Goal: Information Seeking & Learning: Learn about a topic

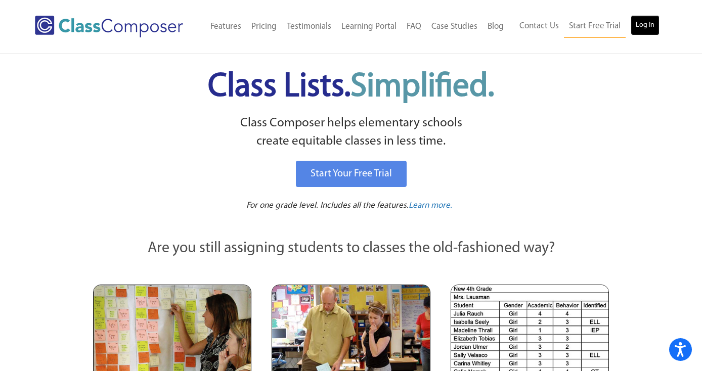
click at [644, 30] on link "Log In" at bounding box center [645, 25] width 29 height 20
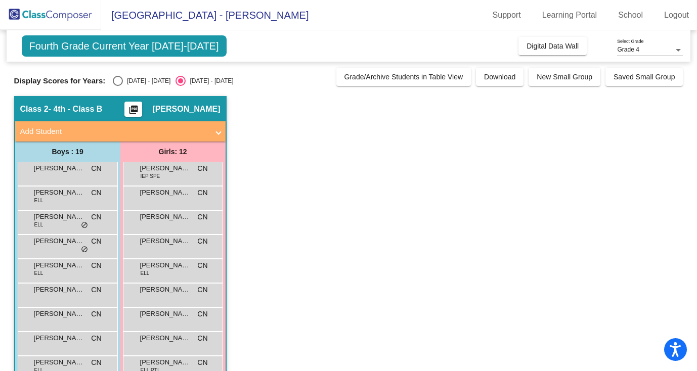
click at [120, 80] on div "Select an option" at bounding box center [118, 81] width 10 height 10
click at [118, 86] on input "[DATE] - [DATE]" at bounding box center [117, 86] width 1 height 1
radio input "true"
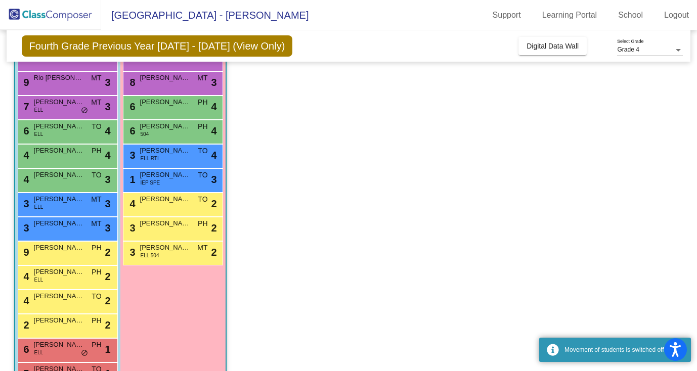
scroll to position [268, 0]
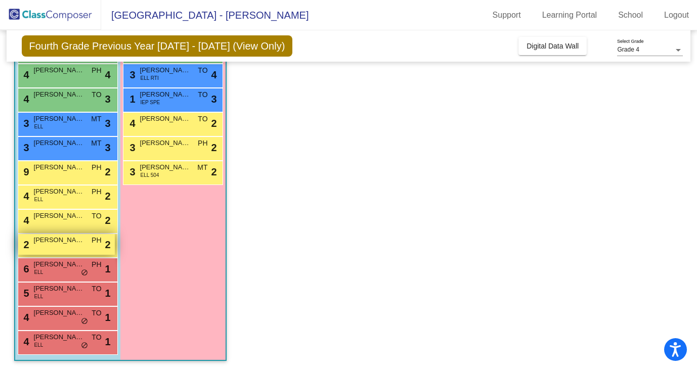
click at [60, 252] on div "2 [PERSON_NAME] PH lock do_not_disturb_alt 2" at bounding box center [66, 244] width 97 height 21
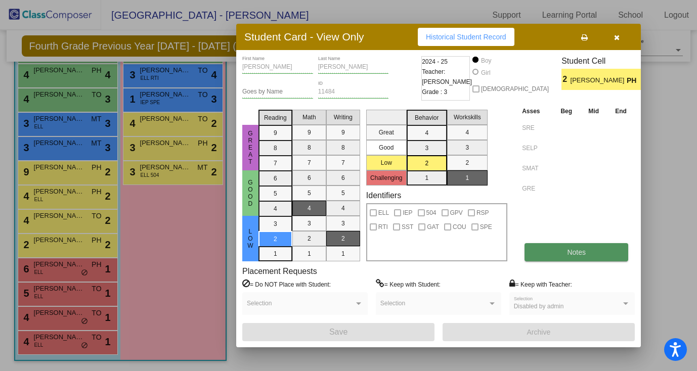
click at [564, 256] on button "Notes" at bounding box center [577, 252] width 104 height 18
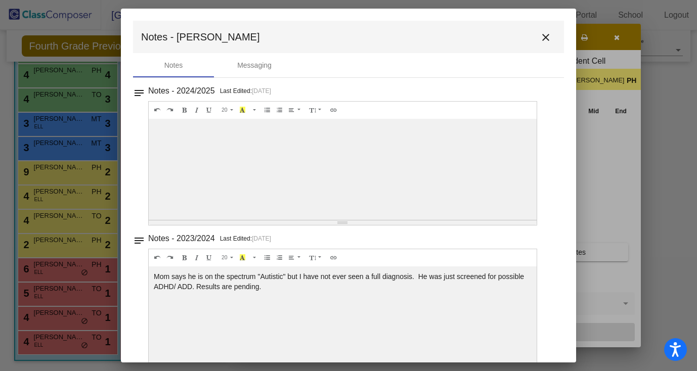
click at [541, 38] on mat-icon "close" at bounding box center [546, 37] width 12 height 12
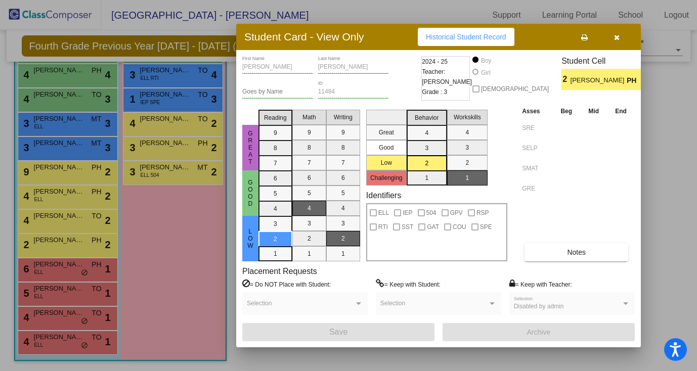
click at [571, 83] on span "[PERSON_NAME]" at bounding box center [599, 80] width 56 height 11
click at [556, 250] on button "Notes" at bounding box center [577, 252] width 104 height 18
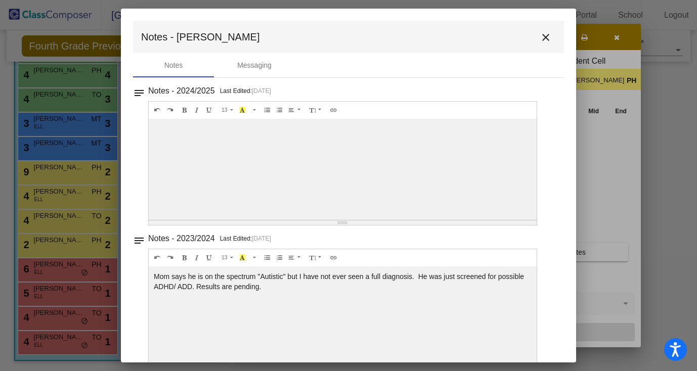
scroll to position [23, 0]
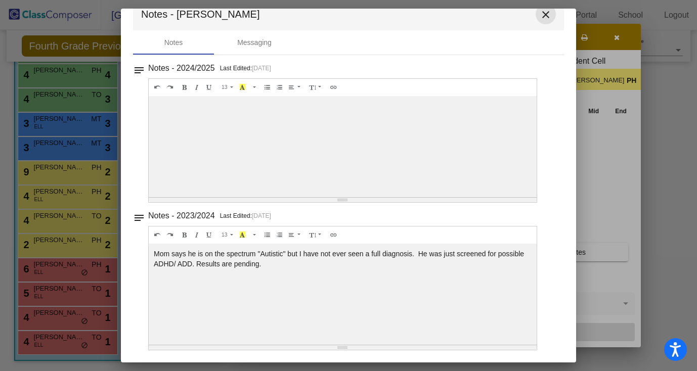
click at [540, 15] on mat-icon "close" at bounding box center [546, 15] width 12 height 12
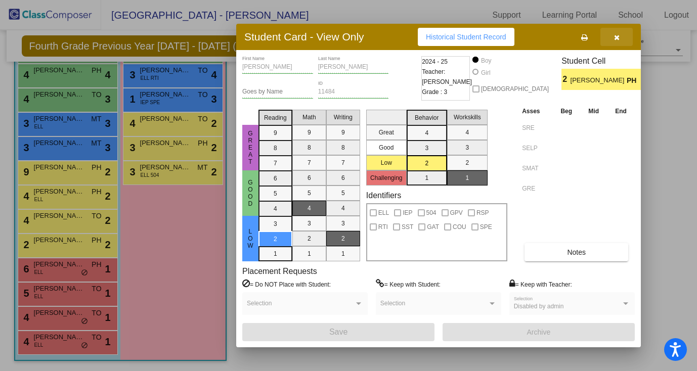
click at [617, 36] on icon "button" at bounding box center [617, 37] width 6 height 7
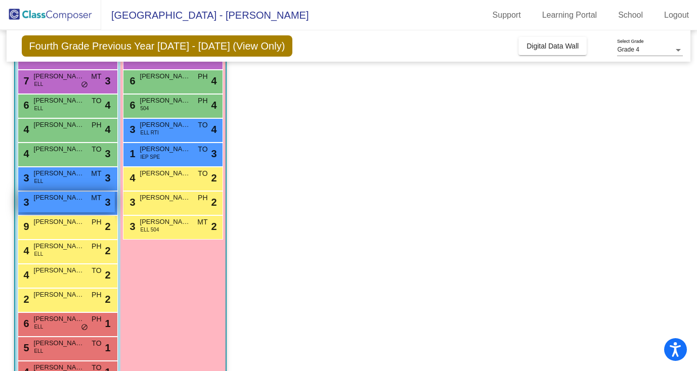
scroll to position [221, 0]
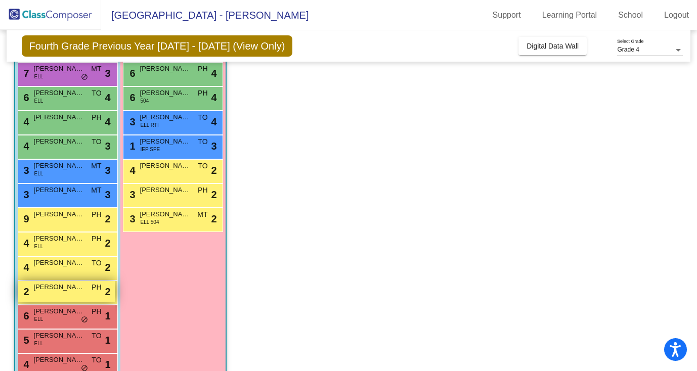
click at [76, 288] on span "[PERSON_NAME]" at bounding box center [59, 287] width 51 height 10
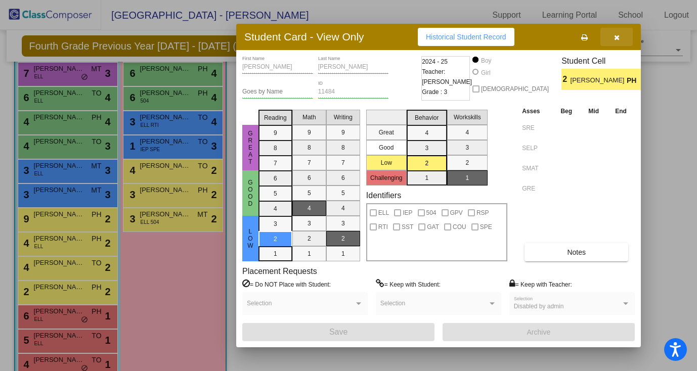
click at [616, 37] on icon "button" at bounding box center [617, 37] width 6 height 7
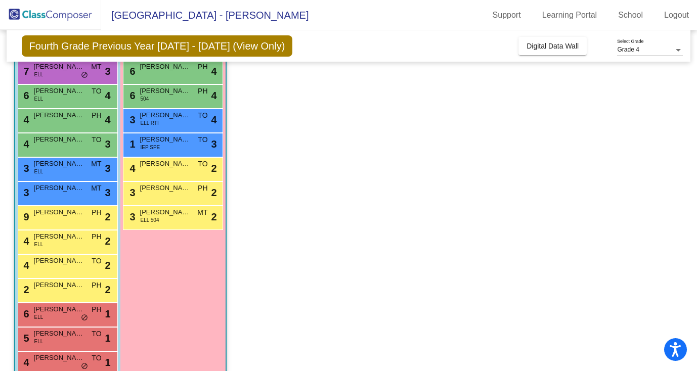
scroll to position [228, 0]
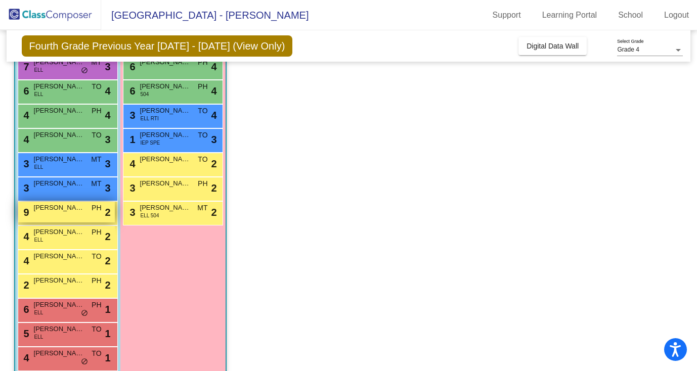
click at [57, 215] on div "9 [PERSON_NAME] [PERSON_NAME] PH lock do_not_disturb_alt 2" at bounding box center [66, 212] width 97 height 21
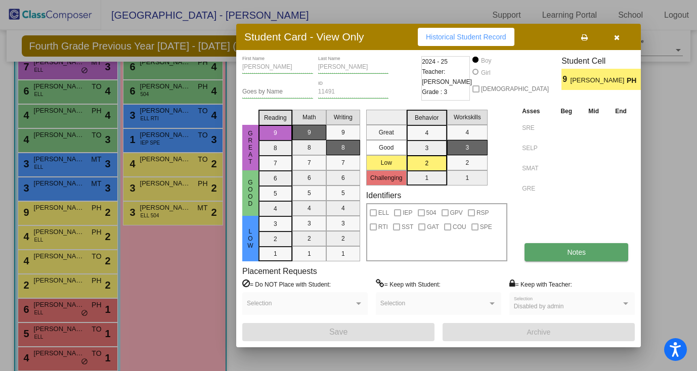
click at [568, 255] on span "Notes" at bounding box center [576, 252] width 19 height 8
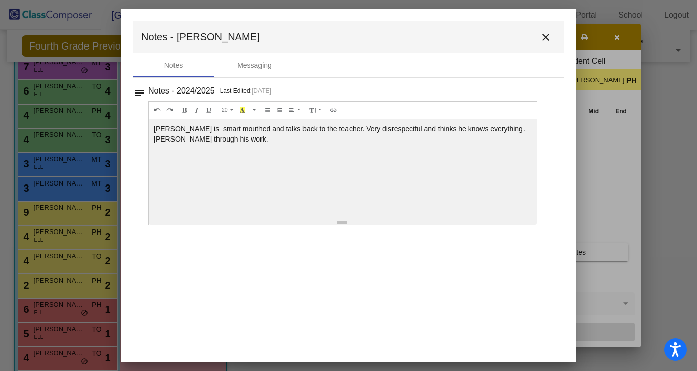
click at [542, 35] on mat-icon "close" at bounding box center [546, 37] width 12 height 12
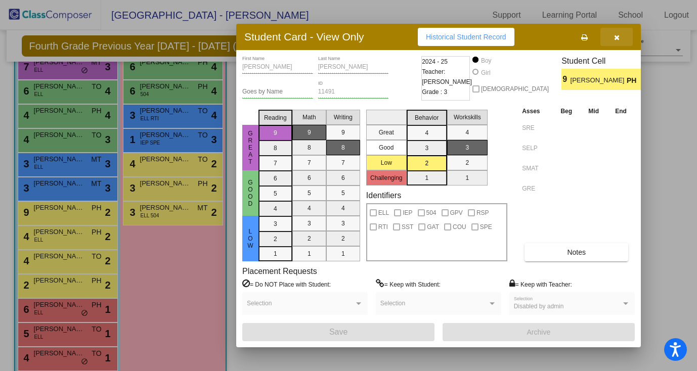
click at [617, 36] on icon "button" at bounding box center [617, 37] width 6 height 7
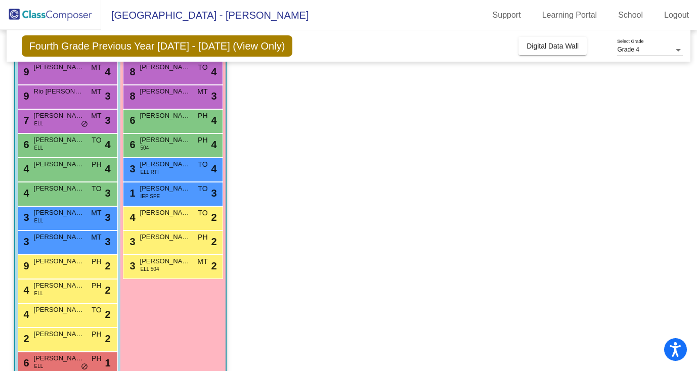
scroll to position [174, 0]
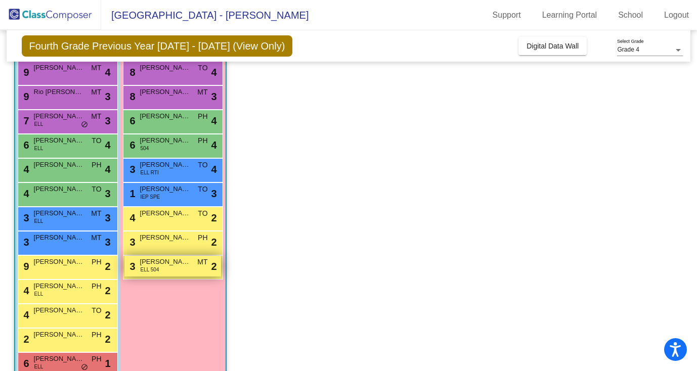
click at [179, 271] on div "3 [PERSON_NAME] ELL 504 MT lock do_not_disturb_alt 2" at bounding box center [172, 266] width 97 height 21
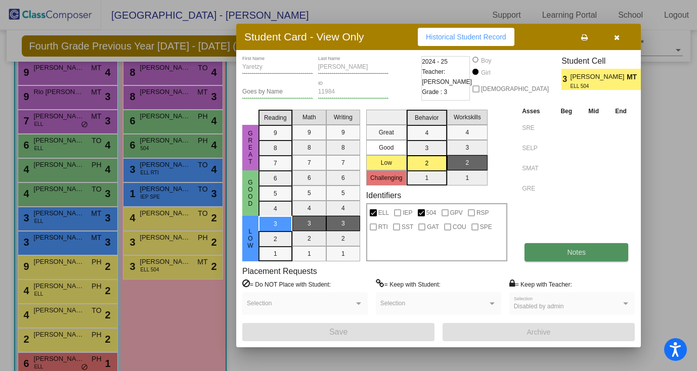
click at [575, 255] on span "Notes" at bounding box center [576, 252] width 19 height 8
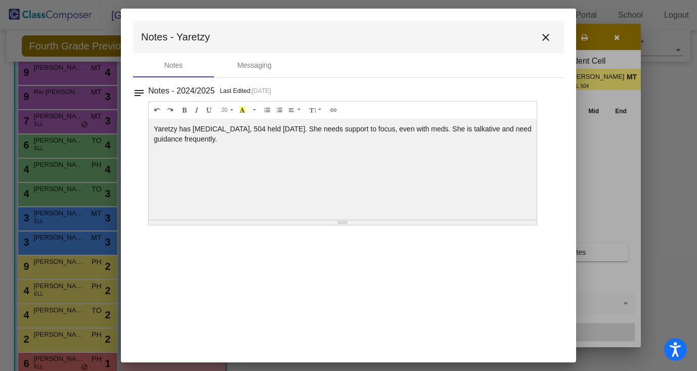
click at [545, 38] on mat-icon "close" at bounding box center [546, 37] width 12 height 12
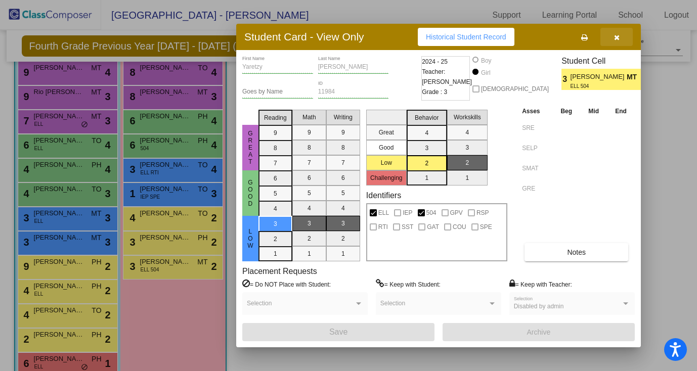
click at [619, 37] on icon "button" at bounding box center [617, 37] width 6 height 7
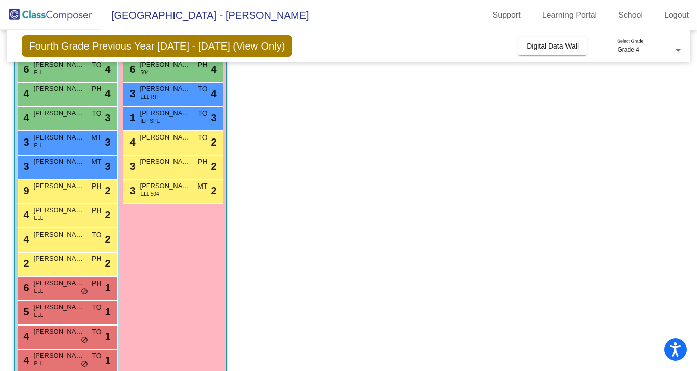
scroll to position [246, 0]
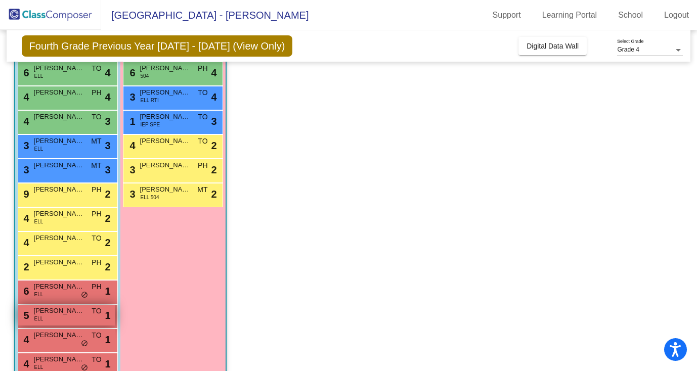
click at [77, 317] on div "5 [PERSON_NAME] ELL TO lock do_not_disturb_alt 1" at bounding box center [66, 315] width 97 height 21
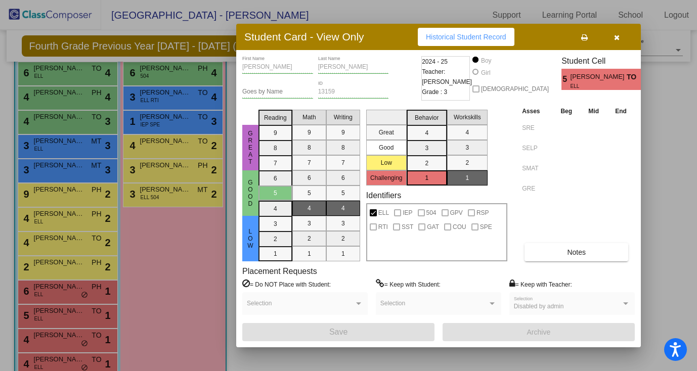
click at [570, 262] on div "[PERSON_NAME] First Name [PERSON_NAME] Last Name Goes by Name 13159 ID 2024 - 2…" at bounding box center [438, 198] width 393 height 285
click at [563, 257] on button "Notes" at bounding box center [577, 252] width 104 height 18
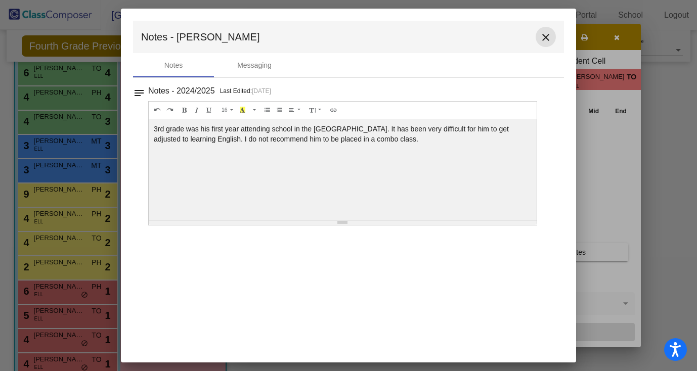
click at [543, 35] on mat-icon "close" at bounding box center [546, 37] width 12 height 12
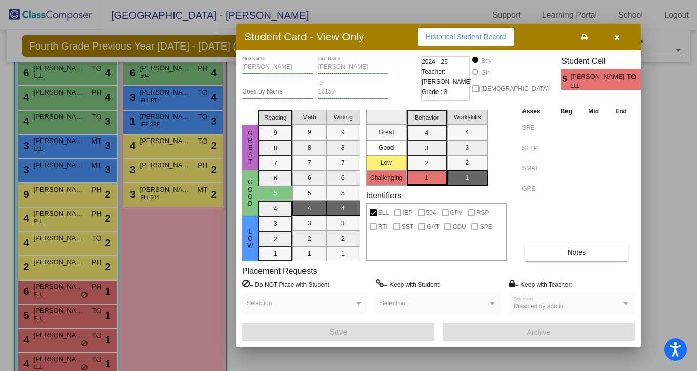
click at [619, 37] on button "button" at bounding box center [617, 37] width 32 height 18
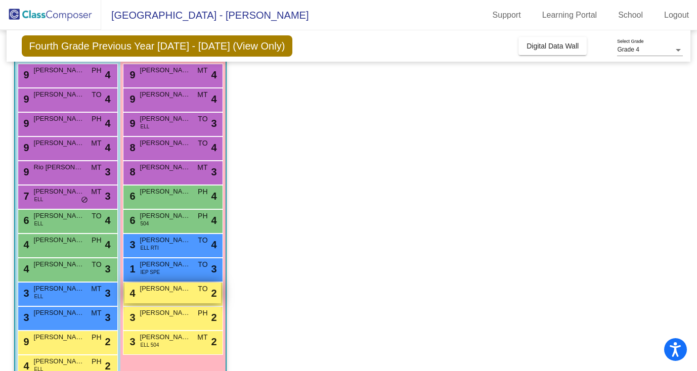
scroll to position [96, 0]
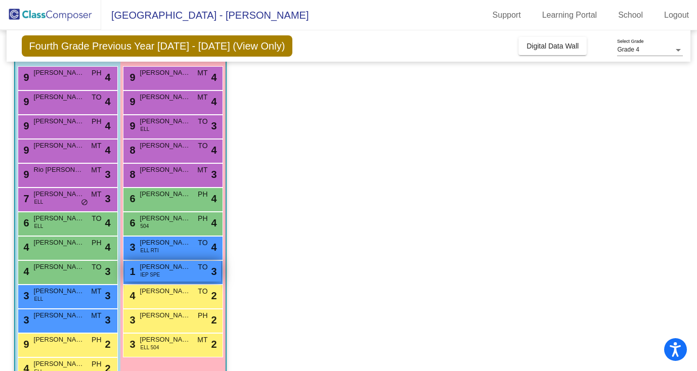
click at [170, 276] on div "1 [PERSON_NAME] IEP SPE TO lock do_not_disturb_alt 3" at bounding box center [172, 271] width 97 height 21
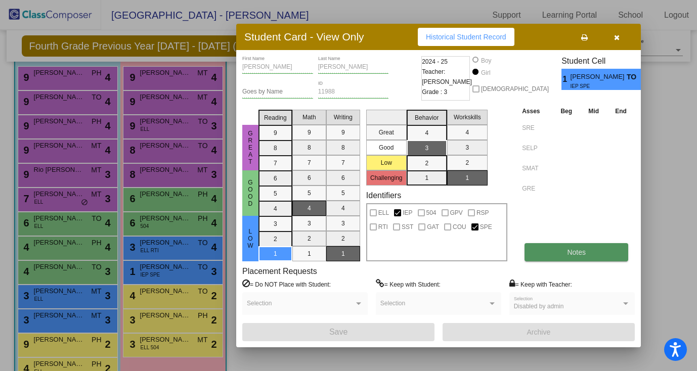
click at [566, 258] on button "Notes" at bounding box center [577, 252] width 104 height 18
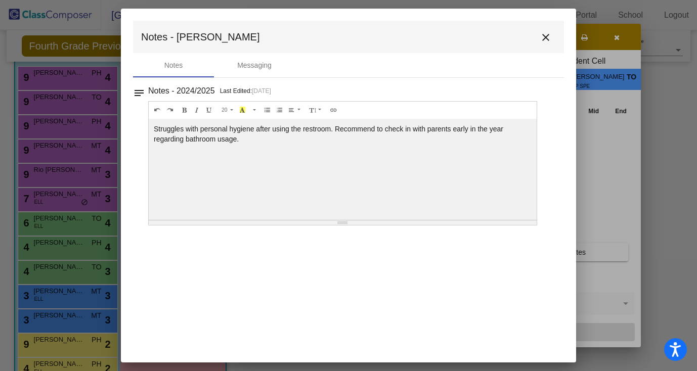
click at [547, 35] on mat-icon "close" at bounding box center [546, 37] width 12 height 12
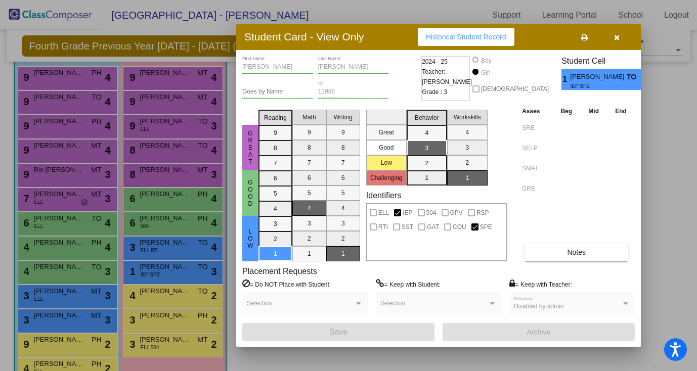
click at [619, 37] on icon "button" at bounding box center [617, 37] width 6 height 7
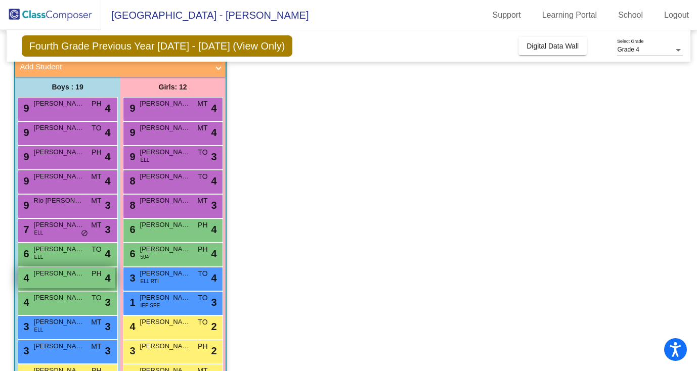
scroll to position [62, 0]
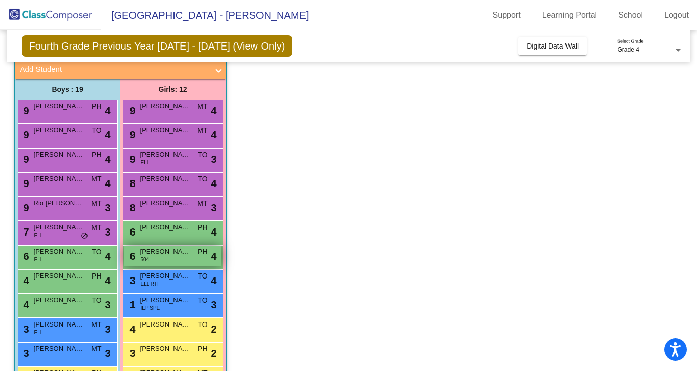
click at [175, 262] on div "6 [PERSON_NAME] 504 PH lock do_not_disturb_alt 4" at bounding box center [172, 256] width 97 height 21
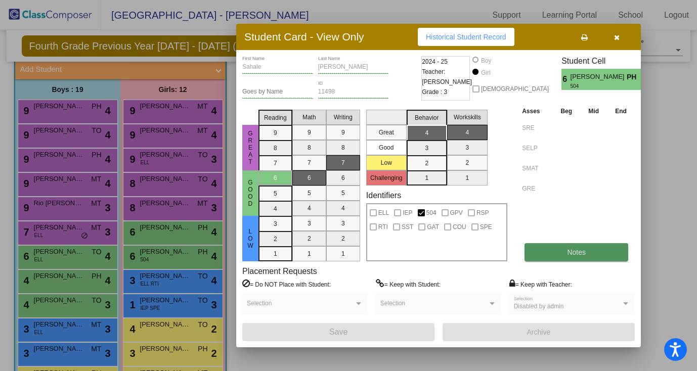
click at [598, 256] on button "Notes" at bounding box center [577, 252] width 104 height 18
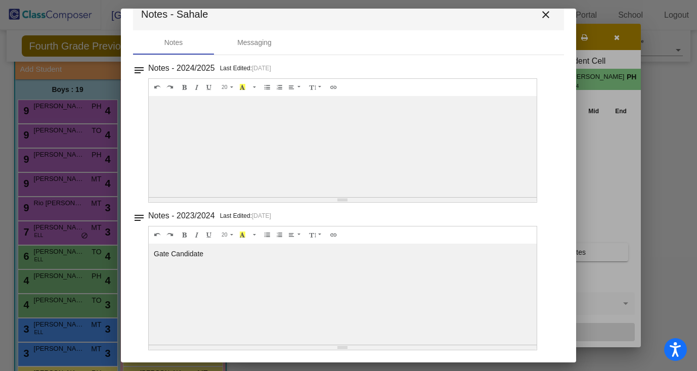
scroll to position [0, 0]
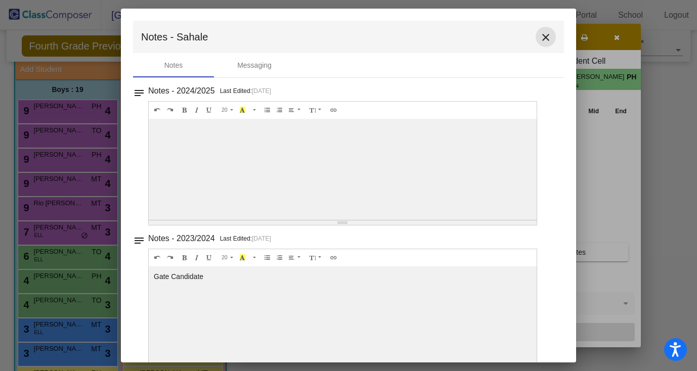
click at [545, 38] on mat-icon "close" at bounding box center [546, 37] width 12 height 12
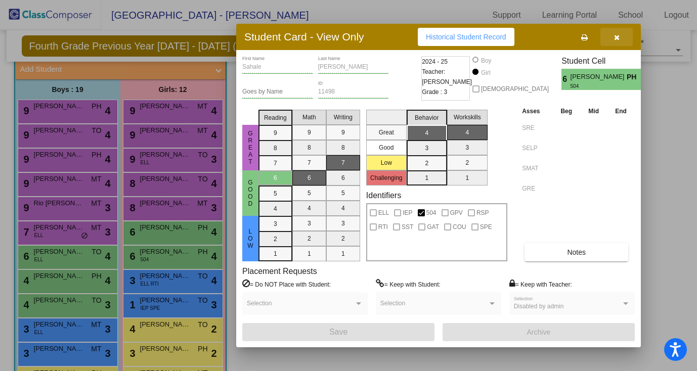
click at [616, 38] on icon "button" at bounding box center [617, 37] width 6 height 7
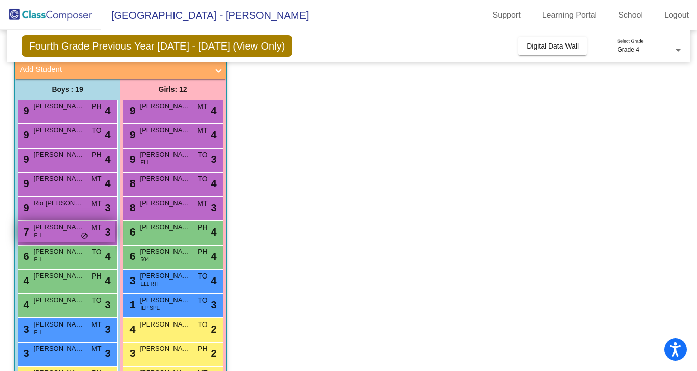
click at [70, 229] on span "[PERSON_NAME] [PERSON_NAME]" at bounding box center [59, 228] width 51 height 10
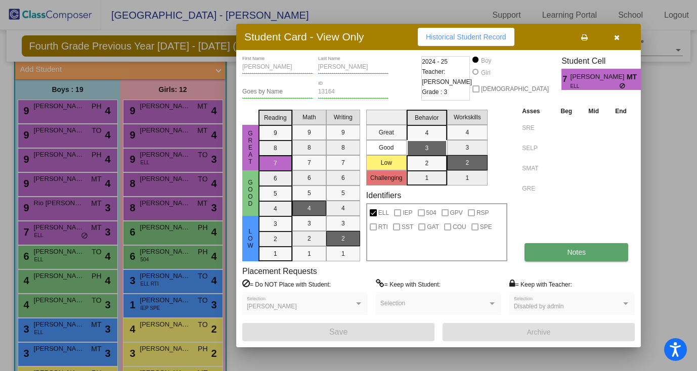
click at [594, 248] on button "Notes" at bounding box center [577, 252] width 104 height 18
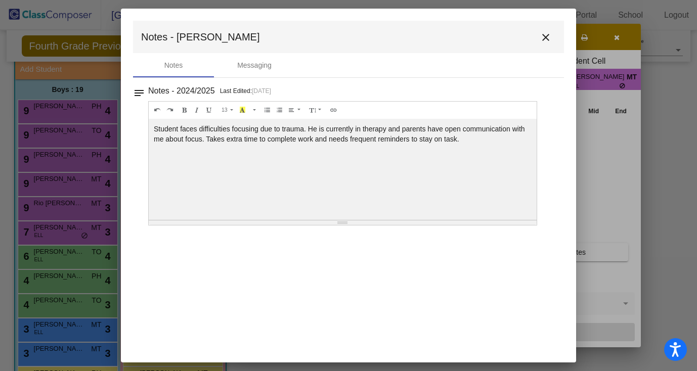
click at [542, 37] on mat-icon "close" at bounding box center [546, 37] width 12 height 12
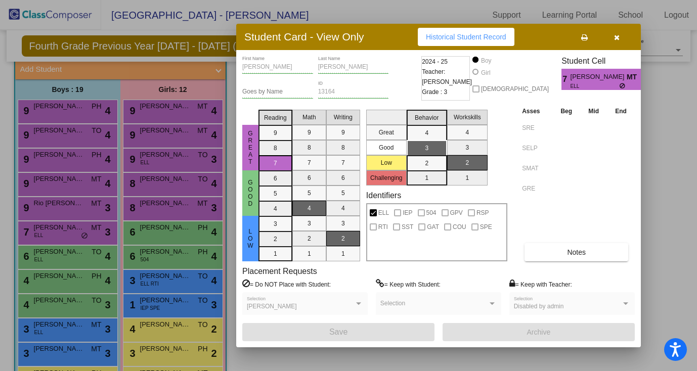
click at [615, 37] on icon "button" at bounding box center [617, 37] width 6 height 7
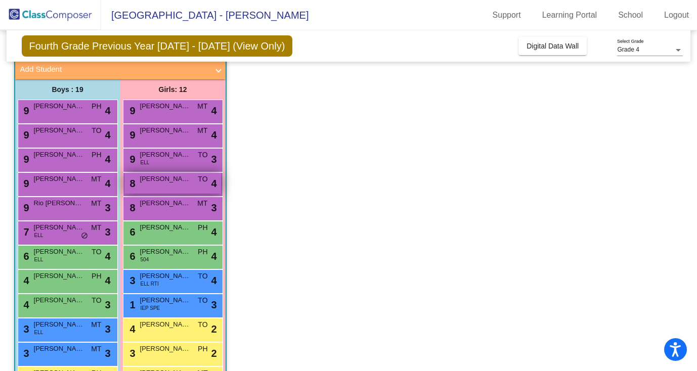
click at [178, 190] on div "8 [PERSON_NAME] TO lock do_not_disturb_alt 4" at bounding box center [172, 183] width 97 height 21
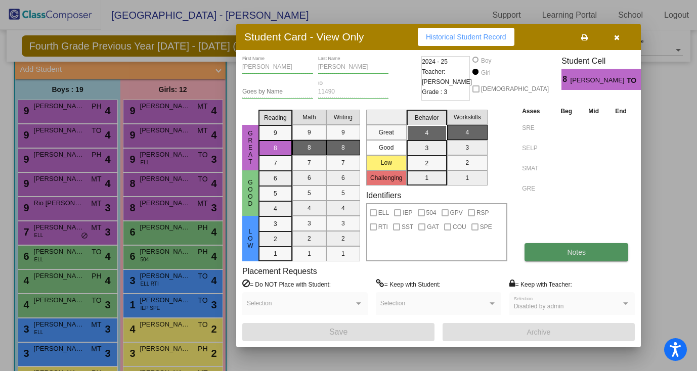
click at [592, 256] on button "Notes" at bounding box center [577, 252] width 104 height 18
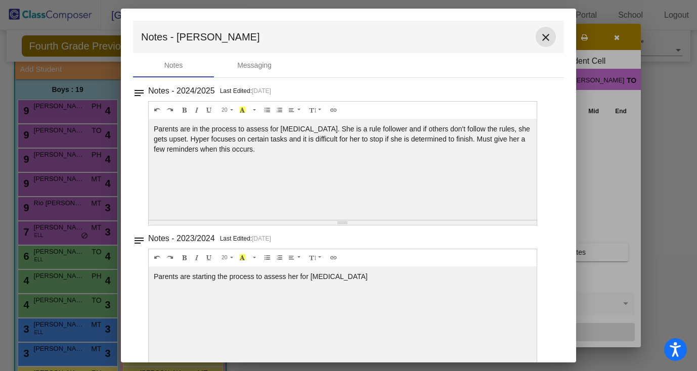
click at [541, 38] on mat-icon "close" at bounding box center [546, 37] width 12 height 12
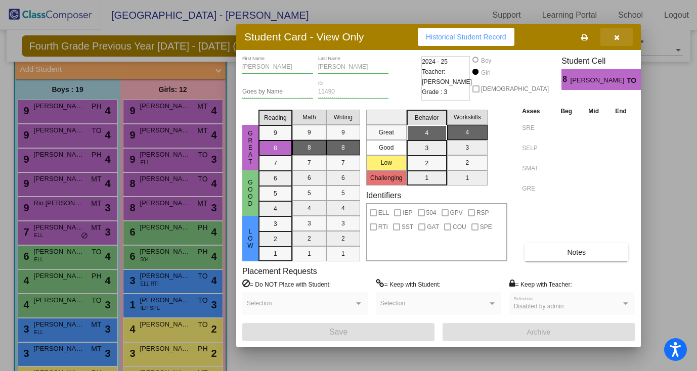
click at [615, 35] on icon "button" at bounding box center [617, 37] width 6 height 7
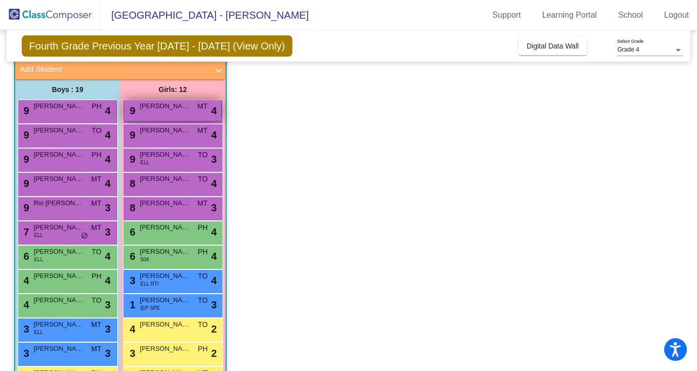
click at [183, 110] on span "[PERSON_NAME]" at bounding box center [165, 106] width 51 height 10
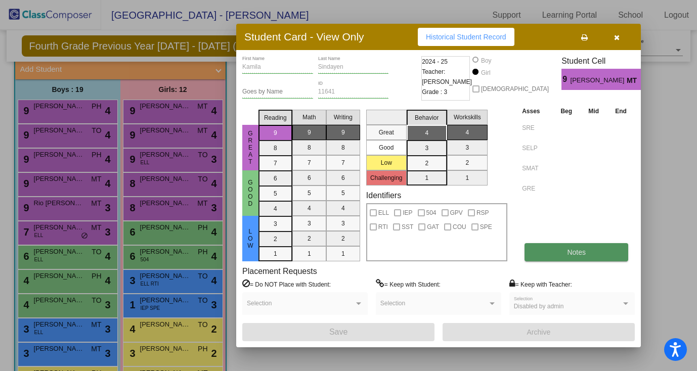
click at [531, 250] on button "Notes" at bounding box center [577, 252] width 104 height 18
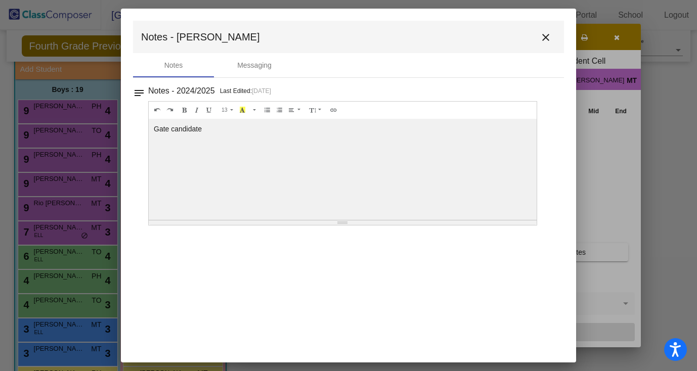
click at [547, 34] on mat-icon "close" at bounding box center [546, 37] width 12 height 12
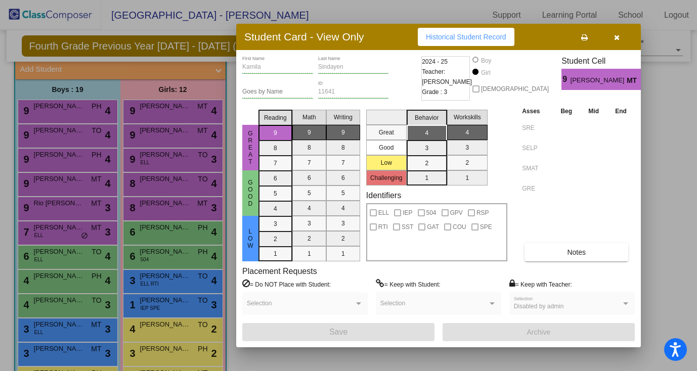
click at [617, 36] on icon "button" at bounding box center [617, 37] width 6 height 7
